Goal: Check status: Check status

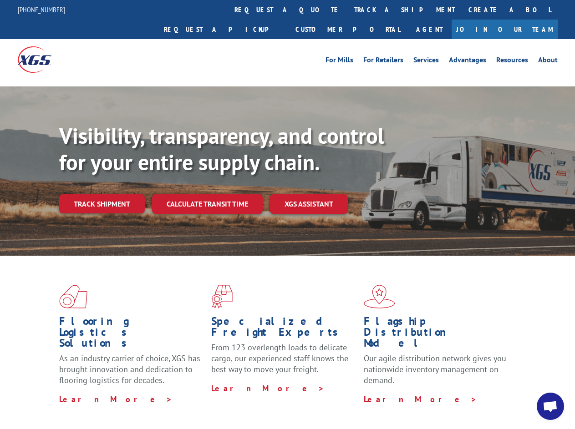
click at [287, 214] on div "Visibility, transparency, and control for your entire supply chain. Track shipm…" at bounding box center [317, 186] width 516 height 127
click at [347, 10] on link "track a shipment" at bounding box center [404, 10] width 114 height 20
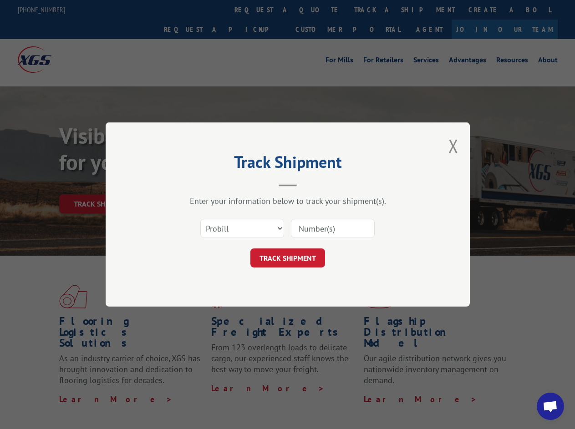
click at [318, 10] on div "Track Shipment Enter your information below to track your shipment(s). Select c…" at bounding box center [287, 214] width 575 height 429
click at [375, 10] on div "Track Shipment Enter your information below to track your shipment(s). Select c…" at bounding box center [287, 214] width 575 height 429
click at [102, 184] on div "Track Shipment Enter your information below to track your shipment(s). Select c…" at bounding box center [287, 214] width 575 height 429
click at [207, 184] on header "Track Shipment" at bounding box center [287, 171] width 273 height 31
click at [309, 184] on header "Track Shipment" at bounding box center [287, 171] width 273 height 31
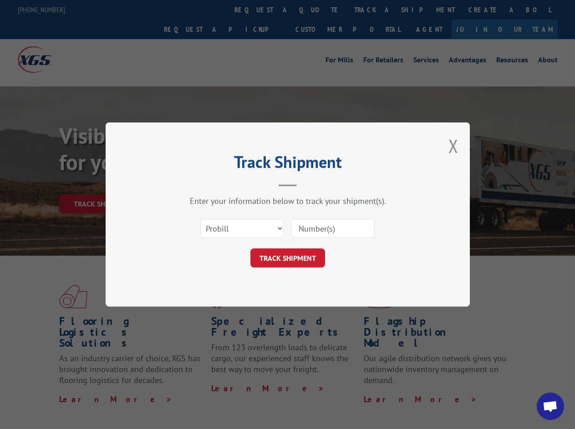
click at [551, 407] on span "Open chat" at bounding box center [550, 407] width 15 height 13
